Goal: Task Accomplishment & Management: Manage account settings

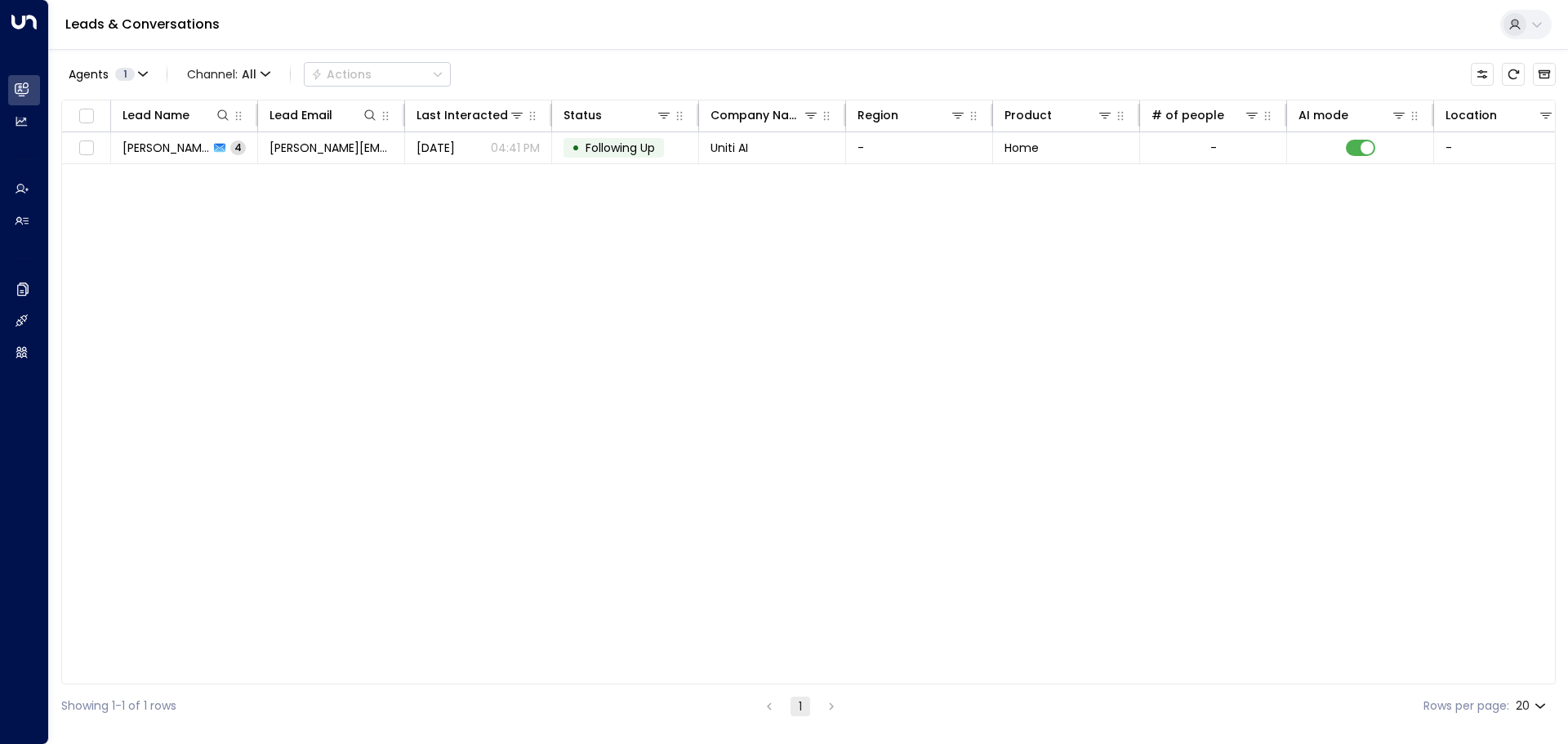
click at [1522, 26] on div at bounding box center [1515, 25] width 23 height 23
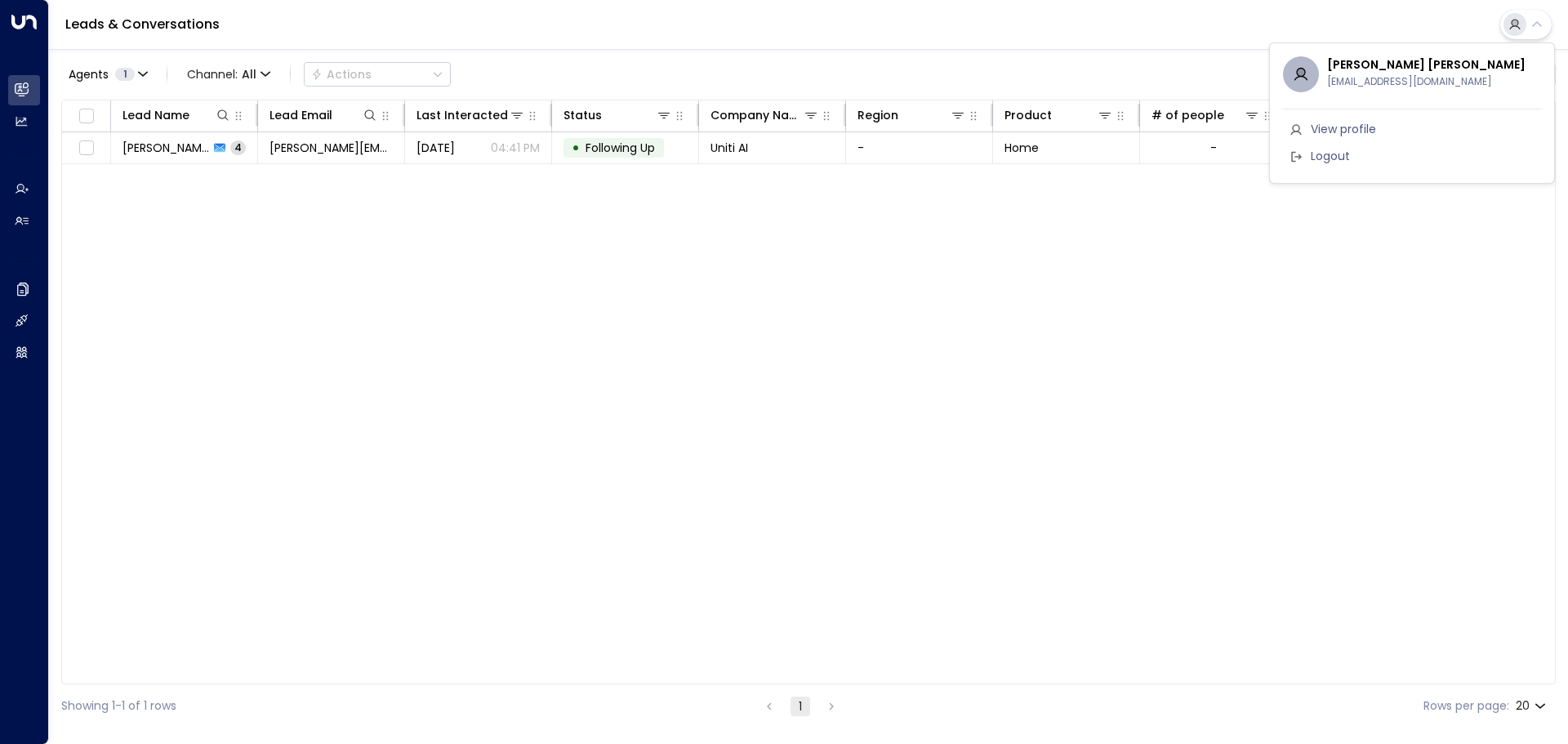
click at [16, 19] on div at bounding box center [784, 372] width 1568 height 744
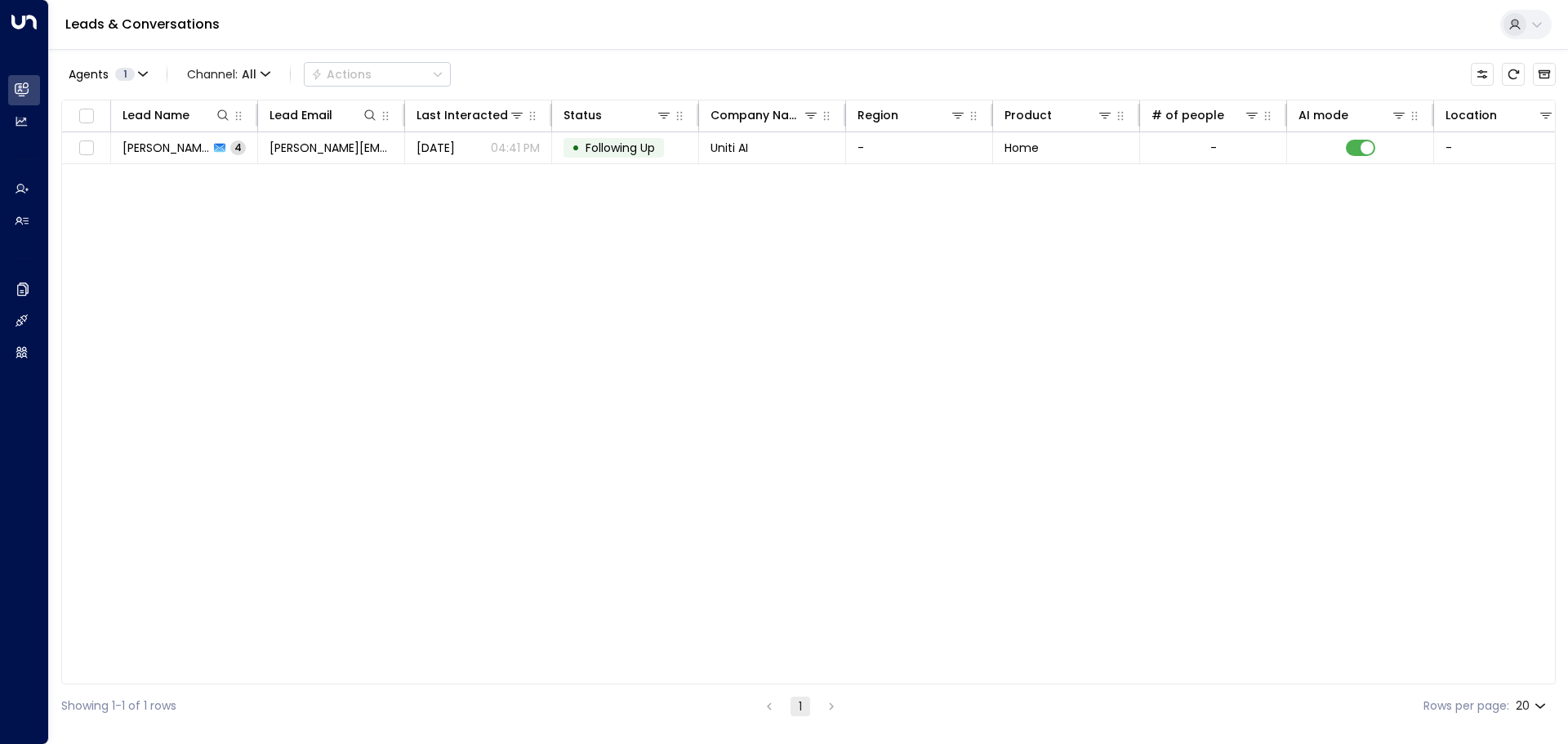
click at [1516, 7] on div "Leads & Conversations" at bounding box center [809, 25] width 1519 height 50
click at [1519, 16] on div at bounding box center [1515, 25] width 23 height 23
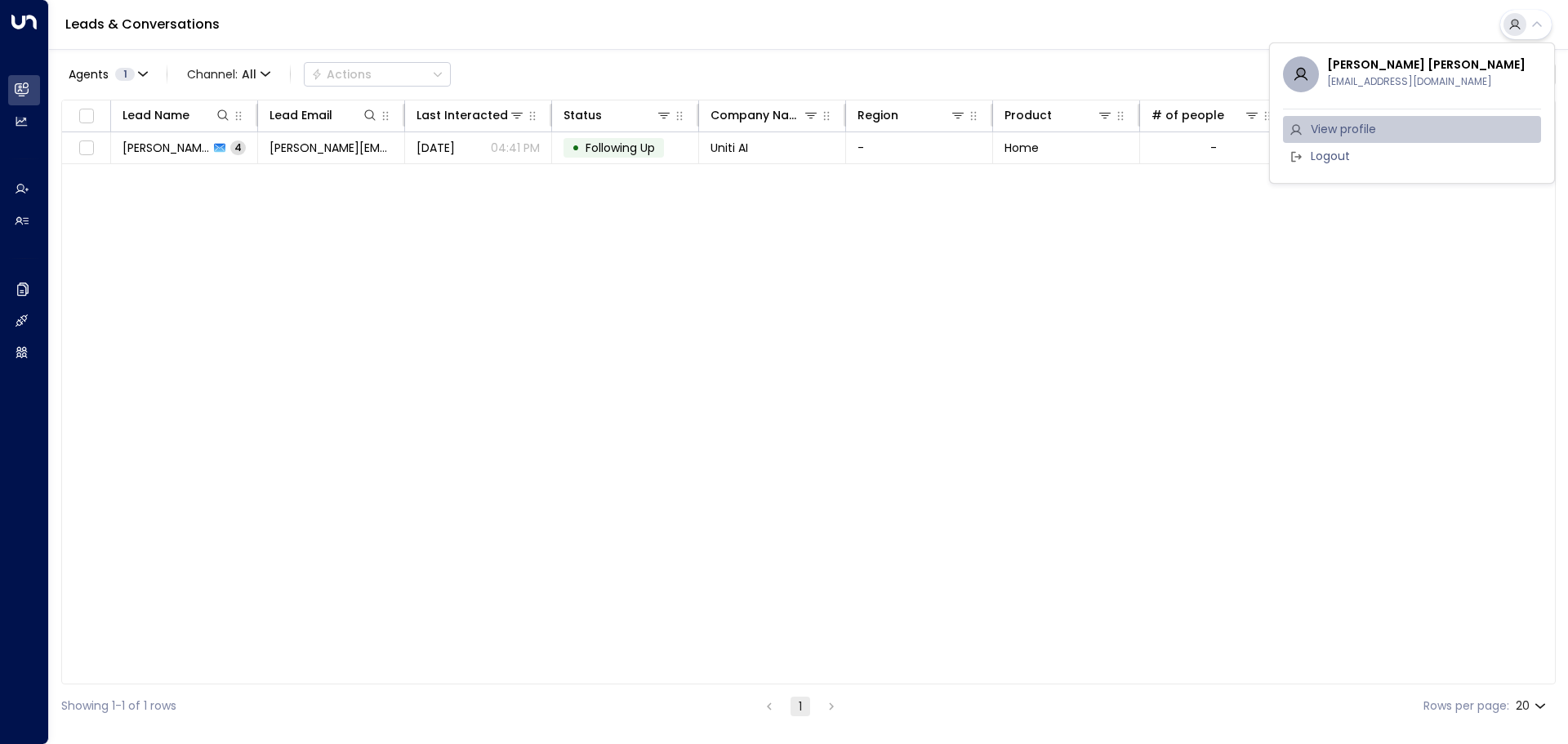
click at [1342, 134] on span "View profile" at bounding box center [1343, 129] width 65 height 17
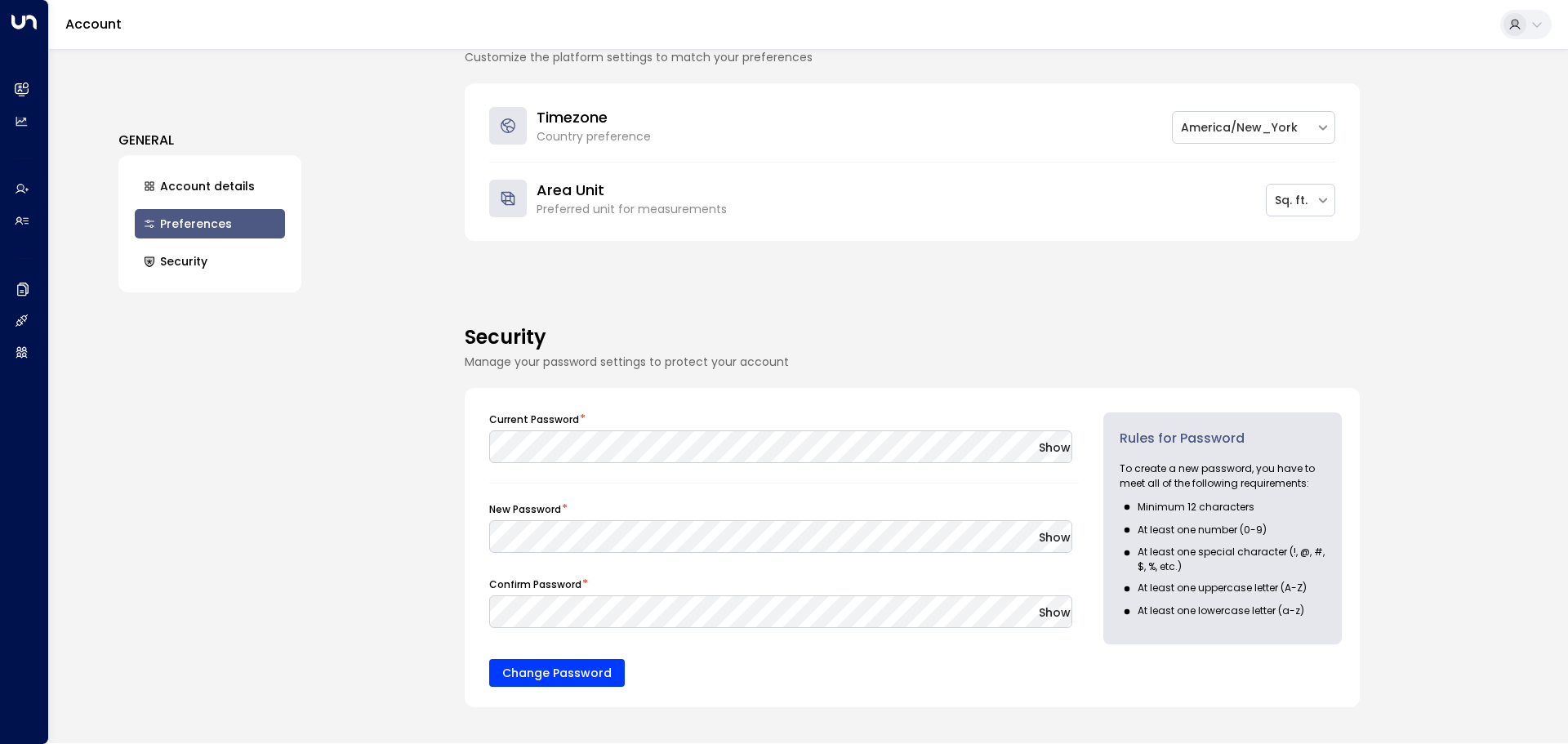
scroll to position [574, 0]
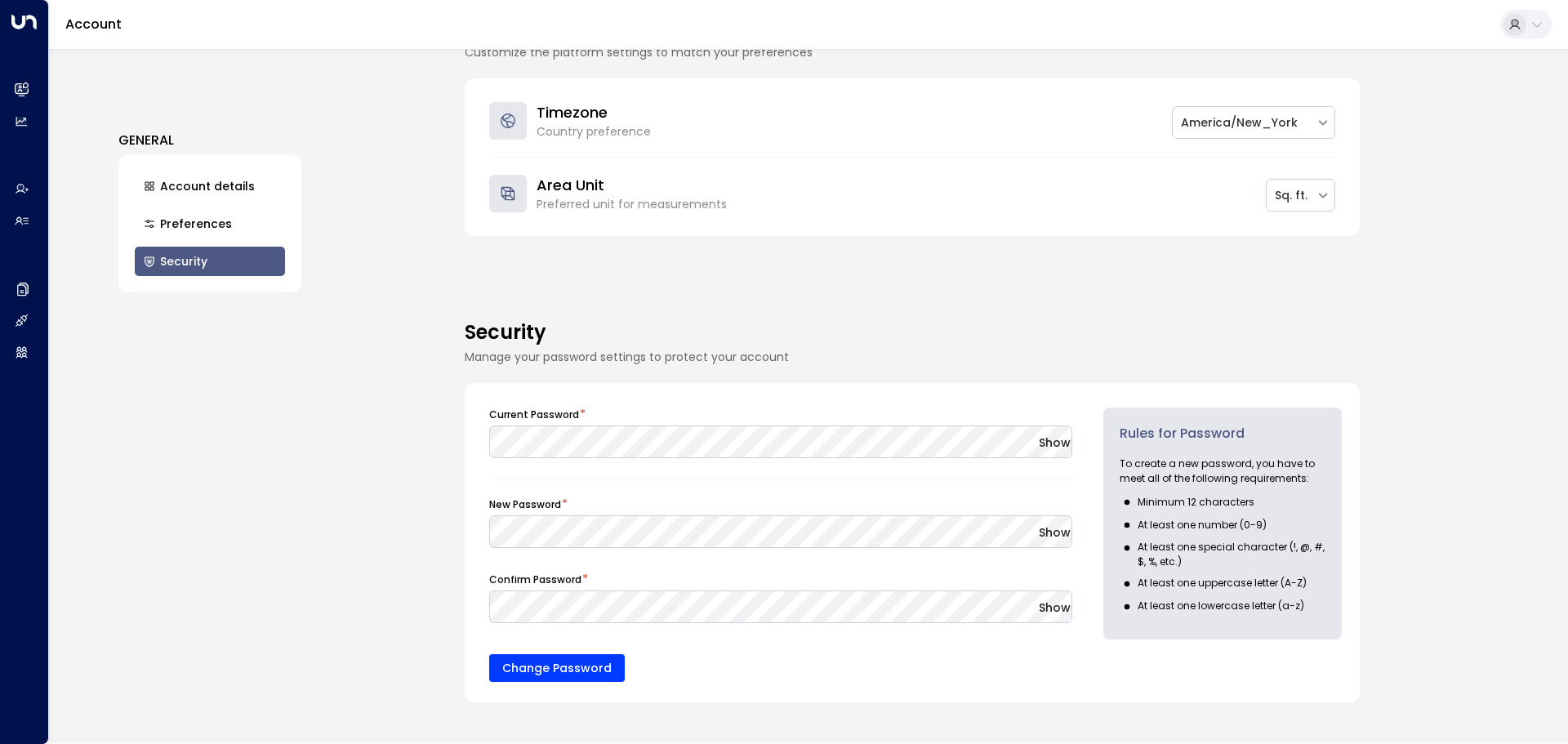
click at [206, 177] on button "Account details" at bounding box center [210, 186] width 151 height 30
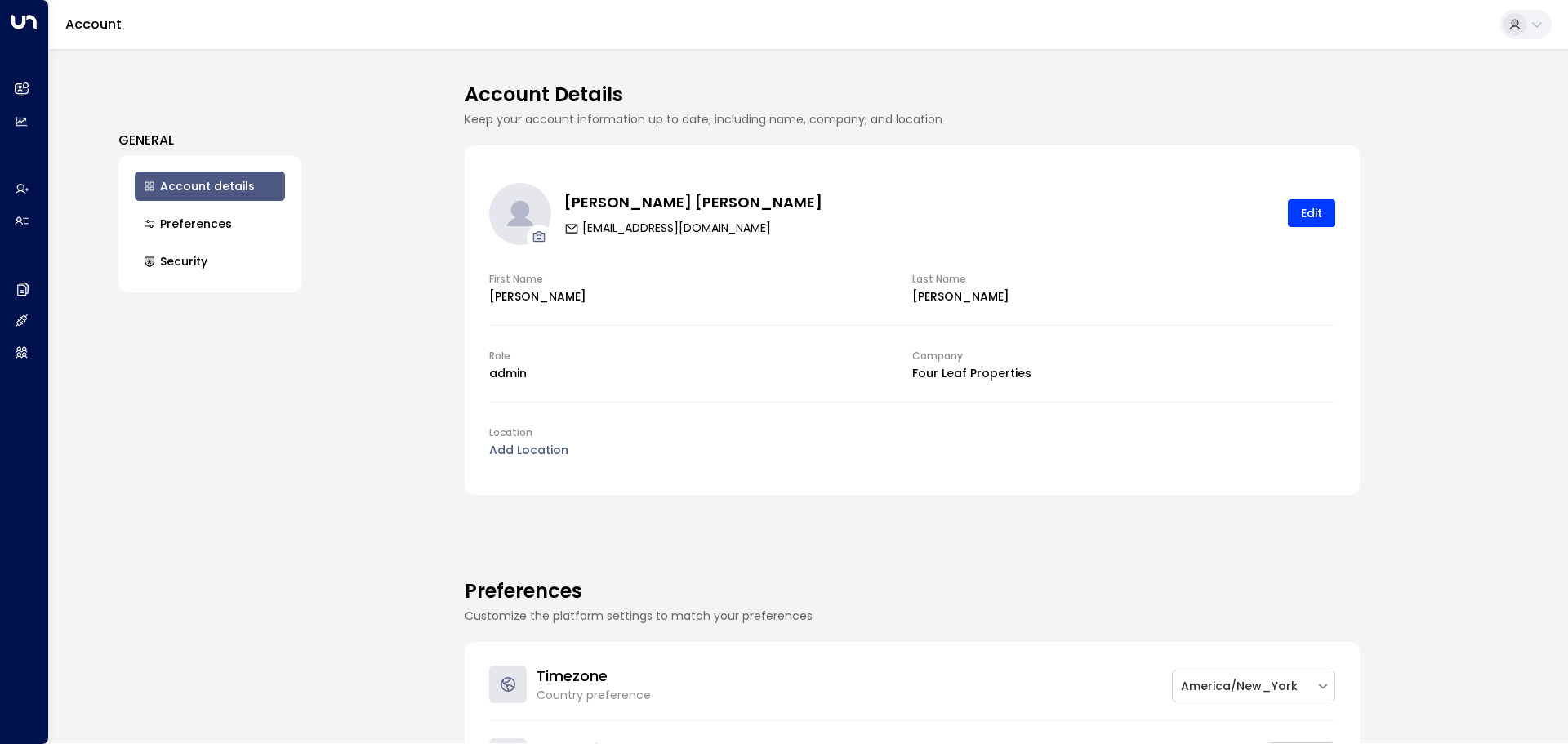
scroll to position [0, 0]
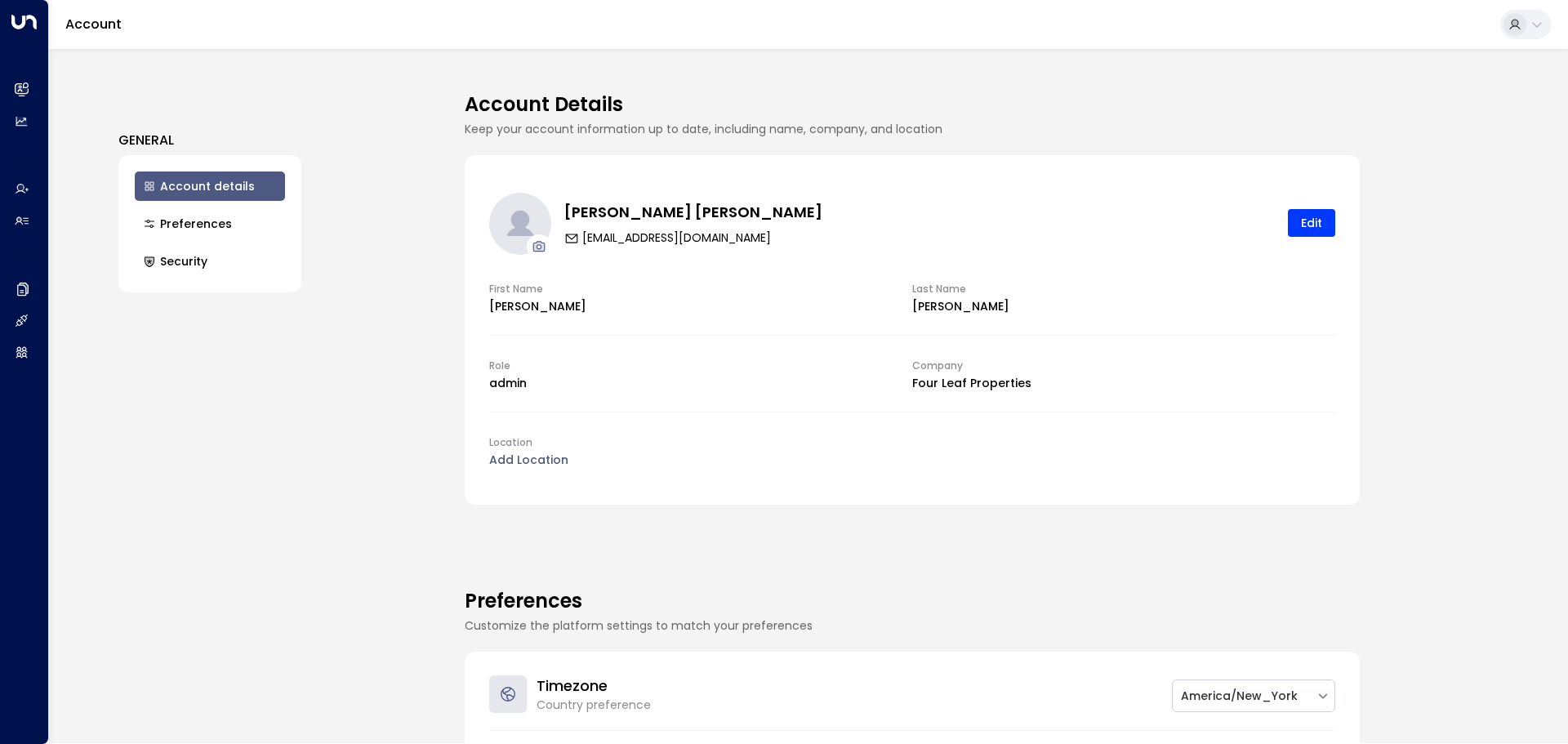
click at [211, 236] on button "Preferences" at bounding box center [210, 224] width 151 height 30
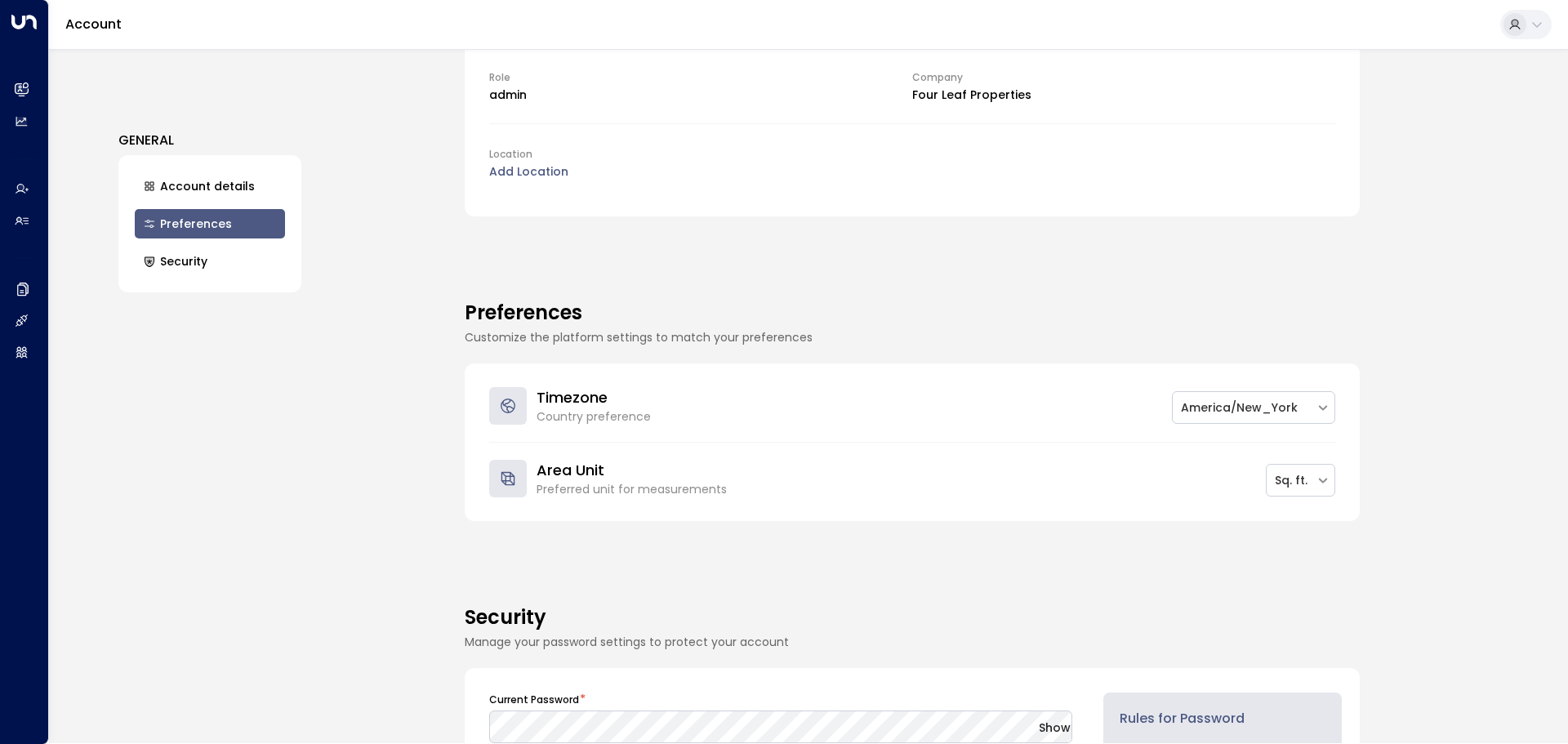
scroll to position [302, 0]
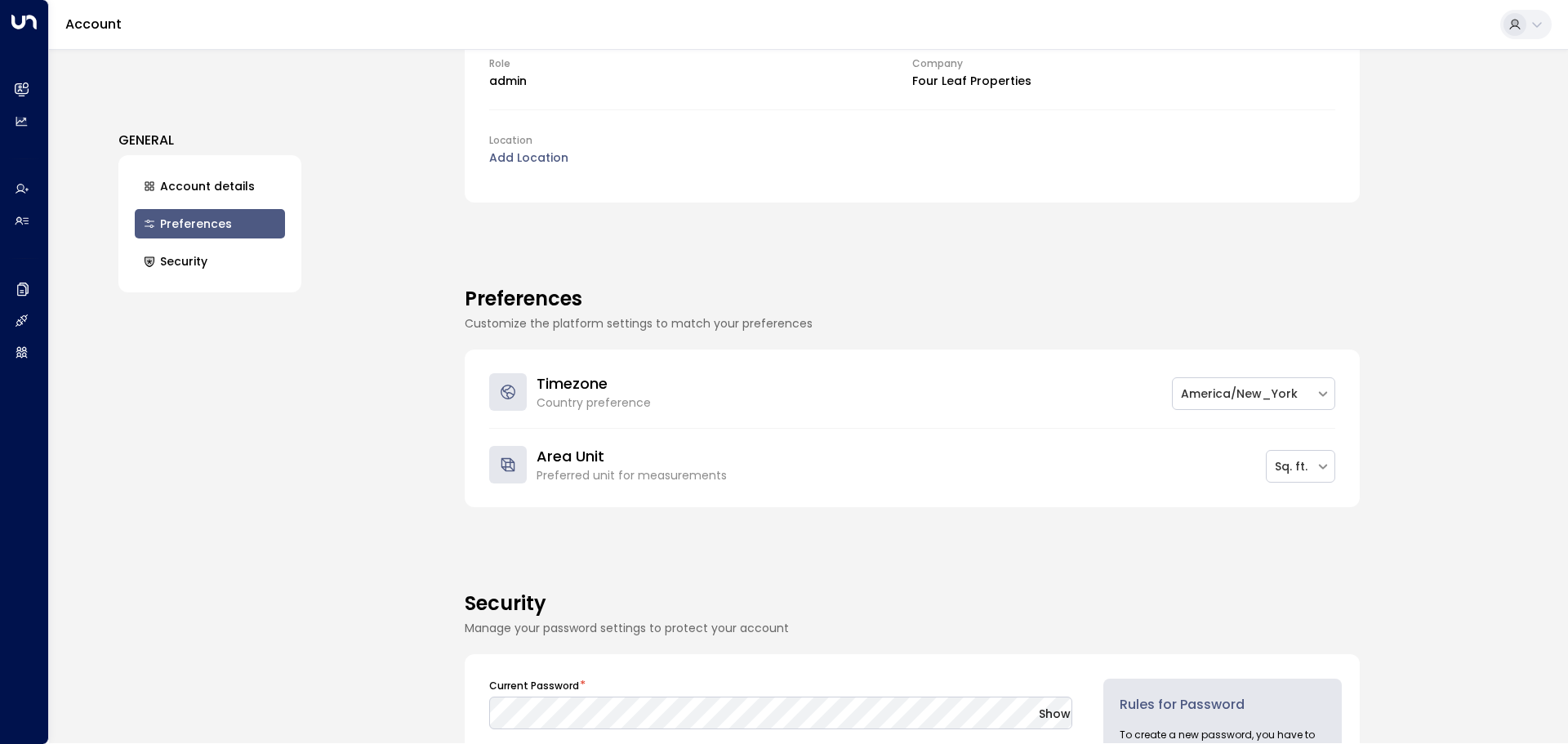
click at [224, 245] on ul "Account details Preferences Security" at bounding box center [210, 224] width 183 height 137
click at [224, 249] on button "Security" at bounding box center [210, 262] width 151 height 30
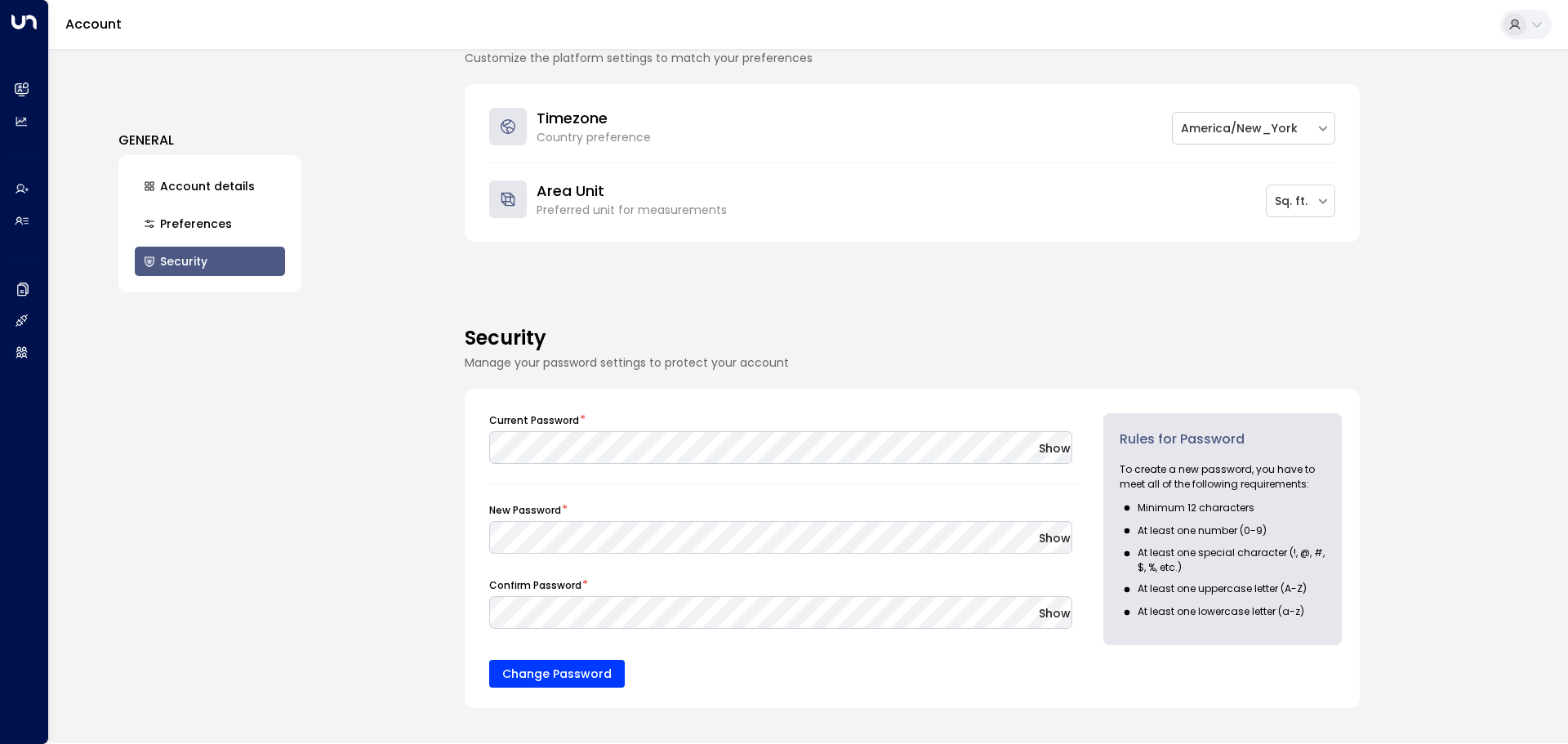
scroll to position [574, 0]
